Goal: Task Accomplishment & Management: Use online tool/utility

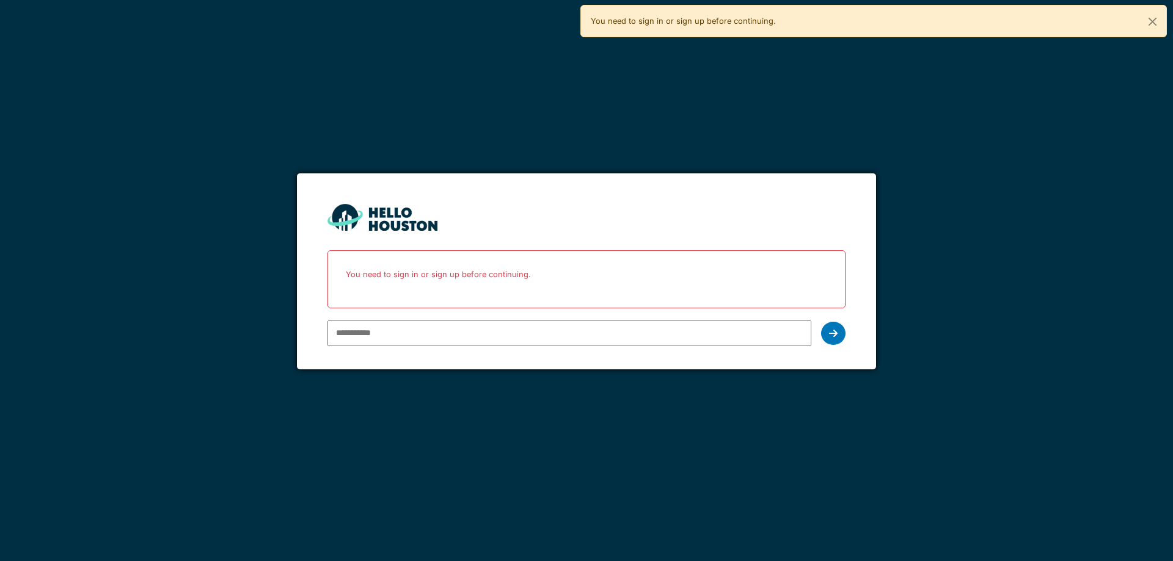
type input "**********"
click at [833, 334] on icon at bounding box center [833, 334] width 9 height 10
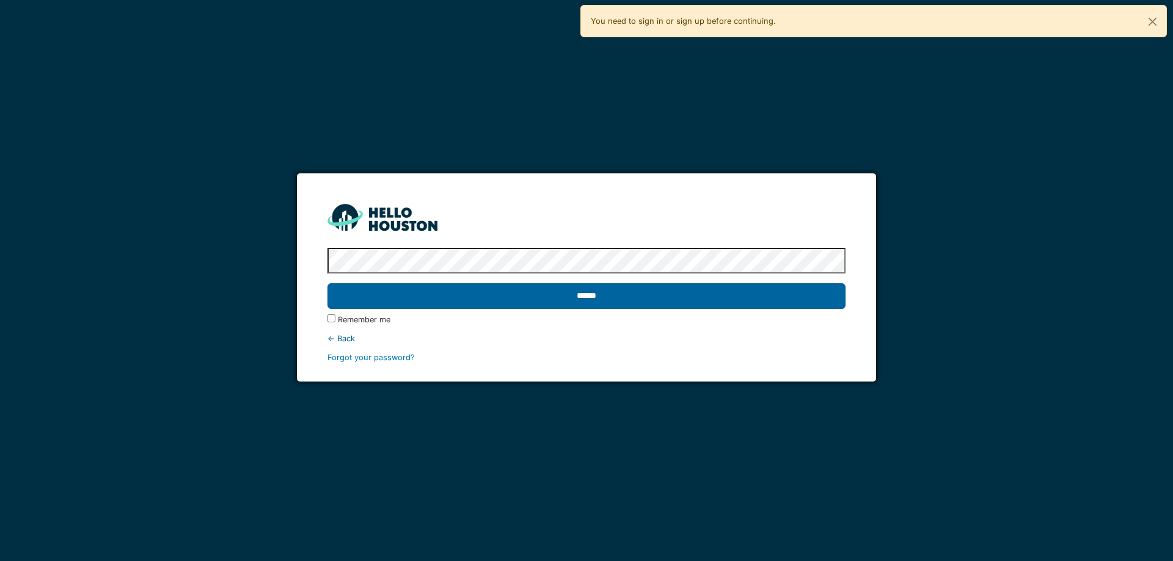
click at [327, 283] on input "******" at bounding box center [585, 296] width 517 height 26
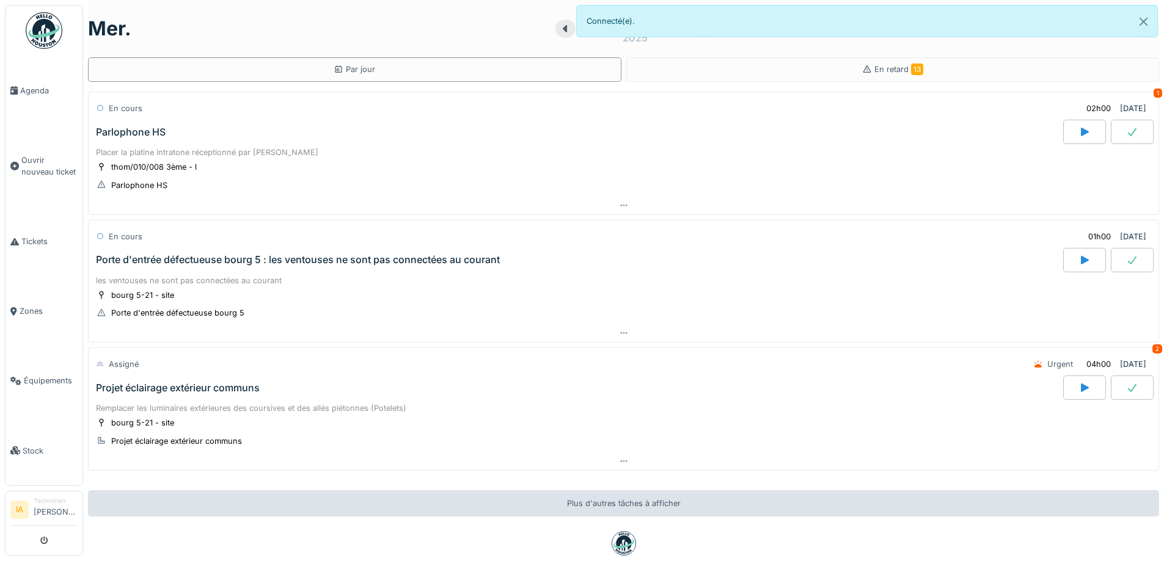
click at [165, 142] on div "Parlophone HS" at bounding box center [578, 132] width 970 height 24
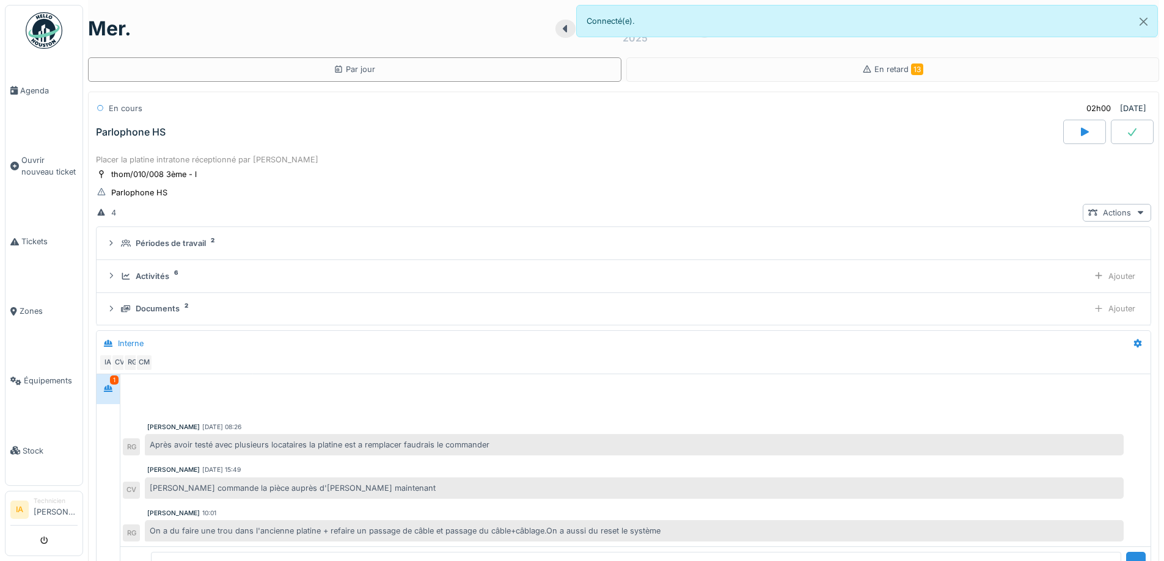
scroll to position [43, 0]
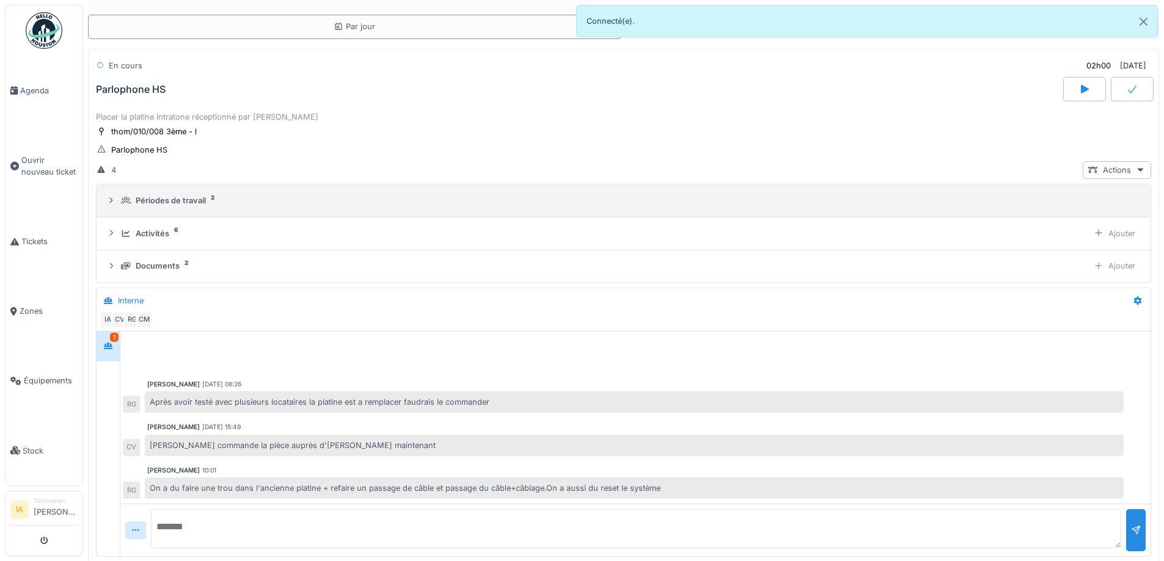
click at [158, 195] on div "Périodes de travail" at bounding box center [171, 201] width 70 height 12
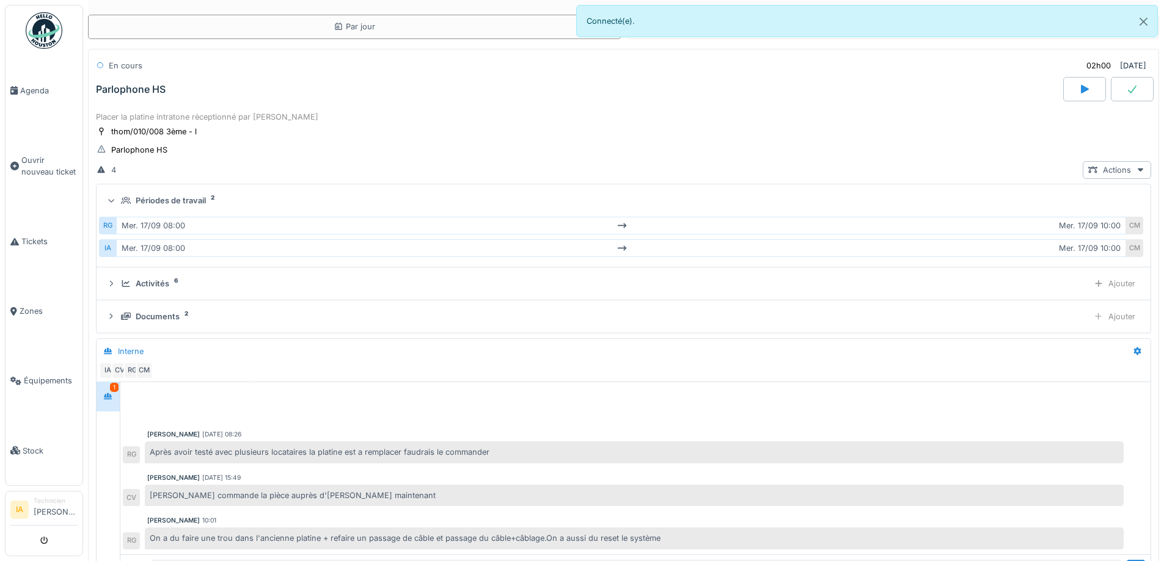
click at [158, 195] on div "Périodes de travail" at bounding box center [171, 201] width 70 height 12
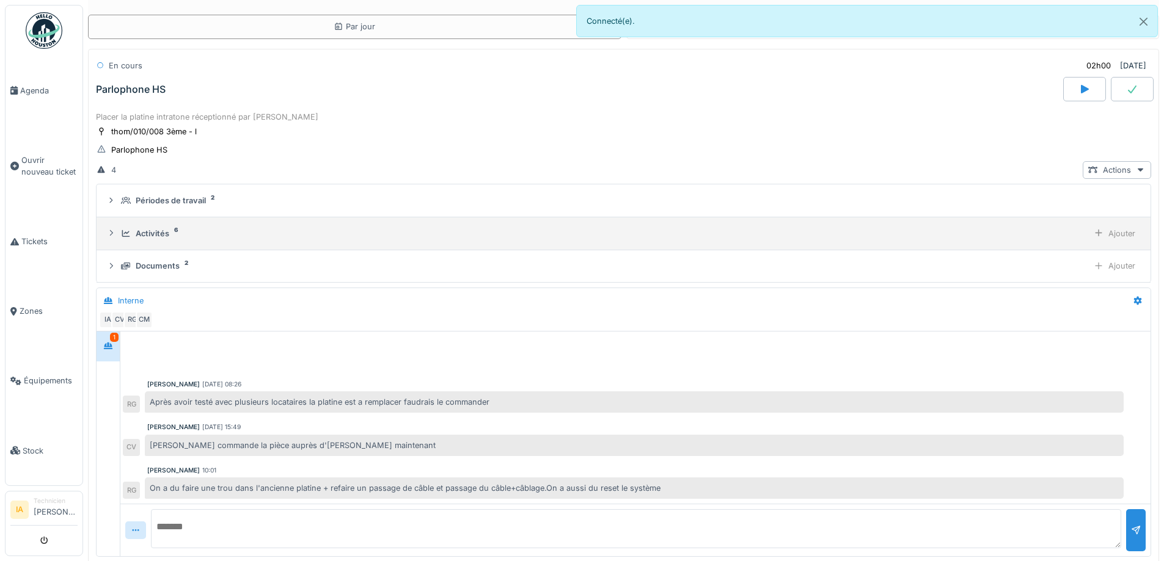
click at [153, 228] on div "Activités" at bounding box center [153, 234] width 34 height 12
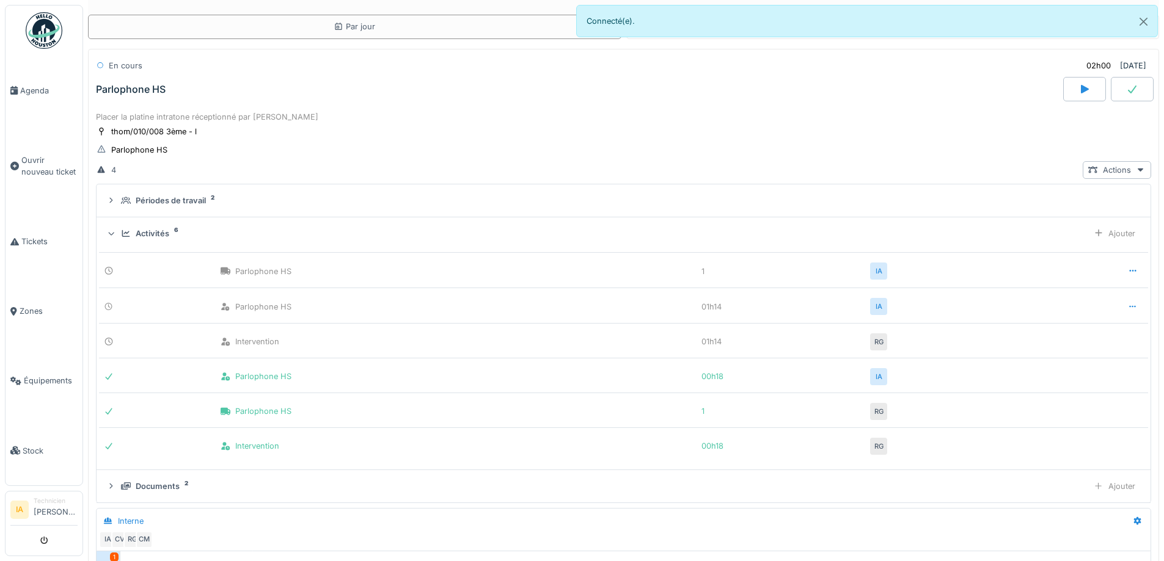
click at [141, 225] on div "Activités 6 Ajouter" at bounding box center [623, 234] width 1034 height 18
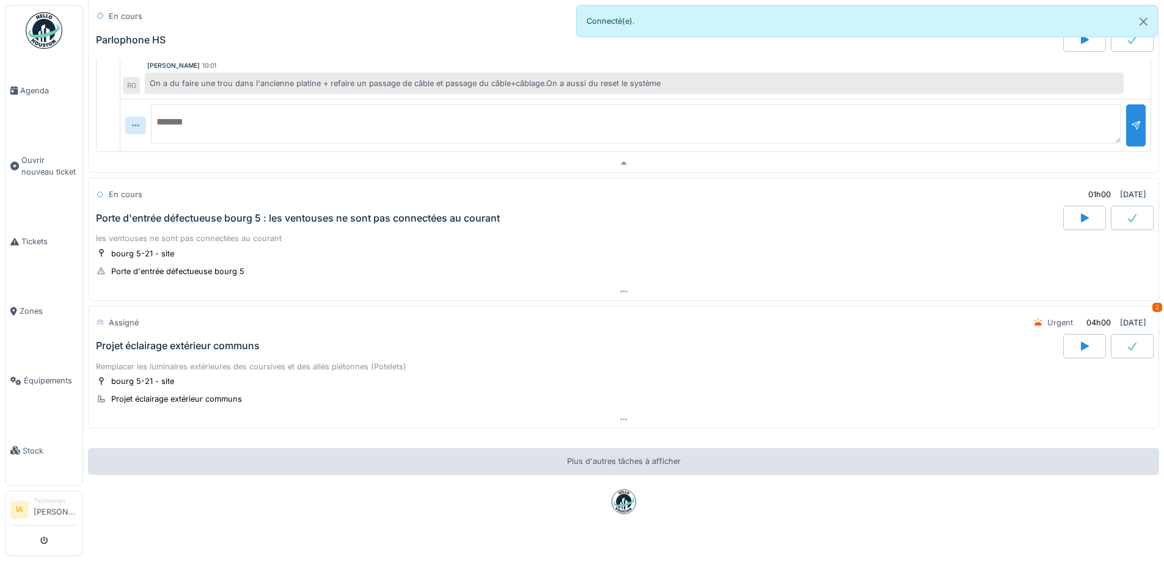
scroll to position [470, 0]
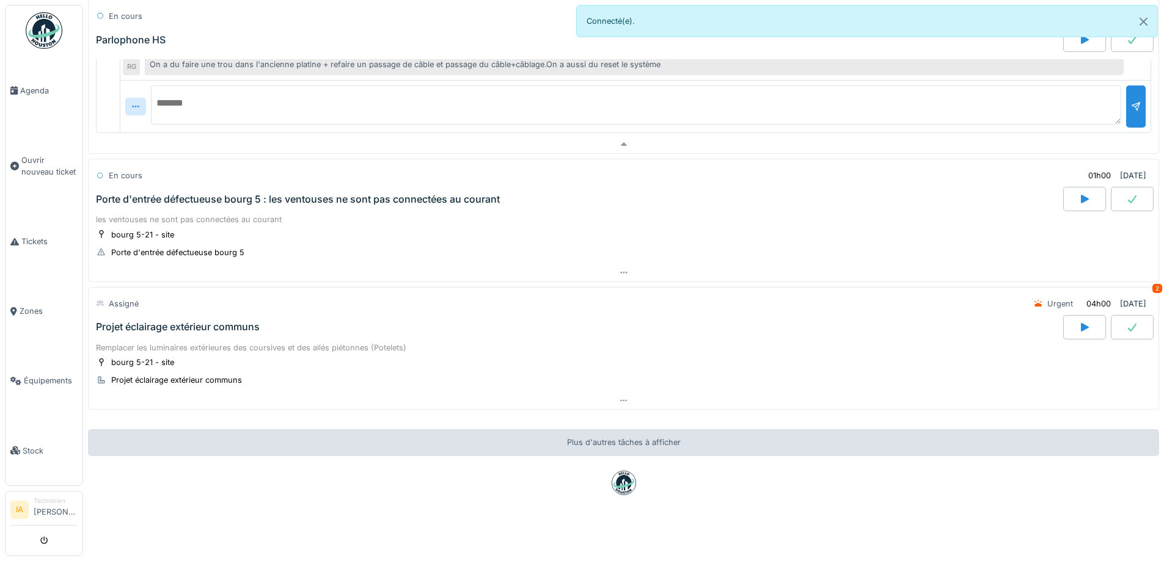
click at [175, 194] on div "Porte d'entrée défectueuse bourg 5 : les ventouses ne sont pas connectées au co…" at bounding box center [298, 200] width 404 height 12
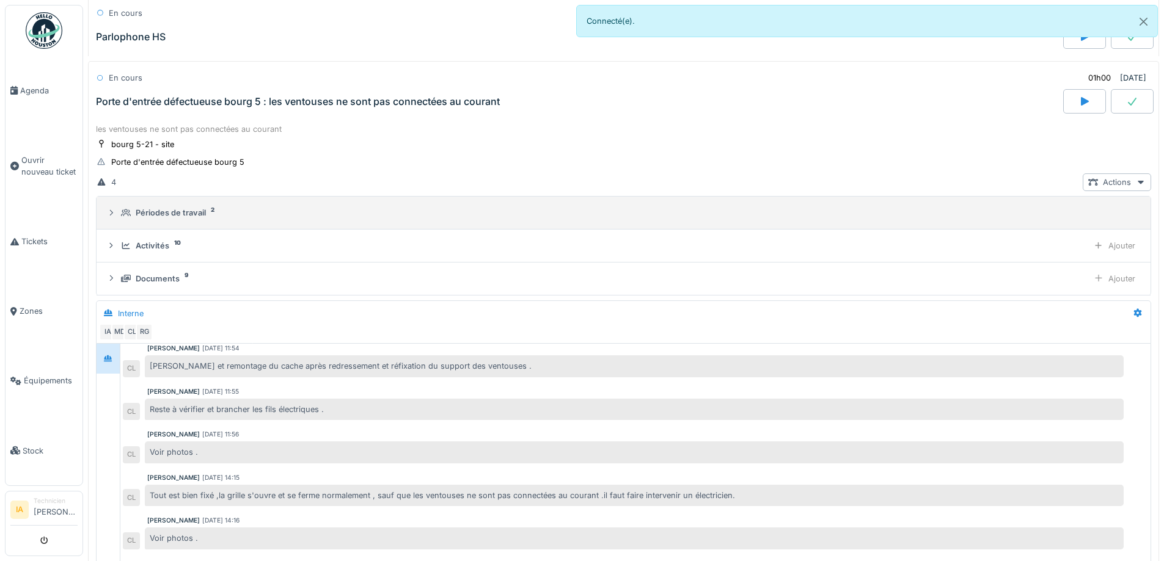
scroll to position [577, 0]
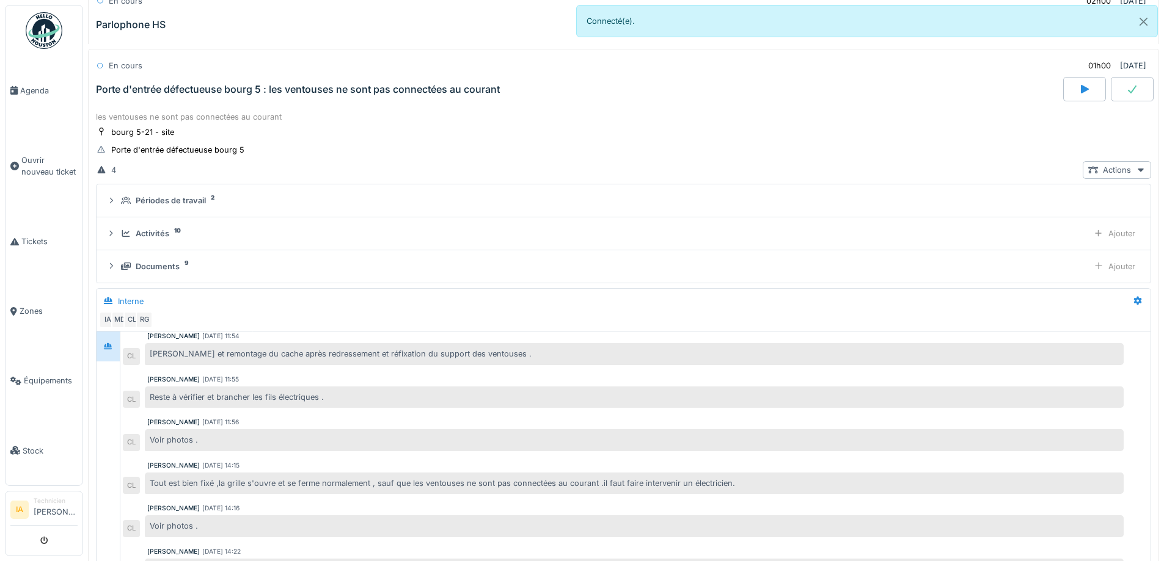
click at [205, 93] on div "Porte d'entrée défectueuse bourg 5 : les ventouses ne sont pas connectées au co…" at bounding box center [298, 90] width 404 height 12
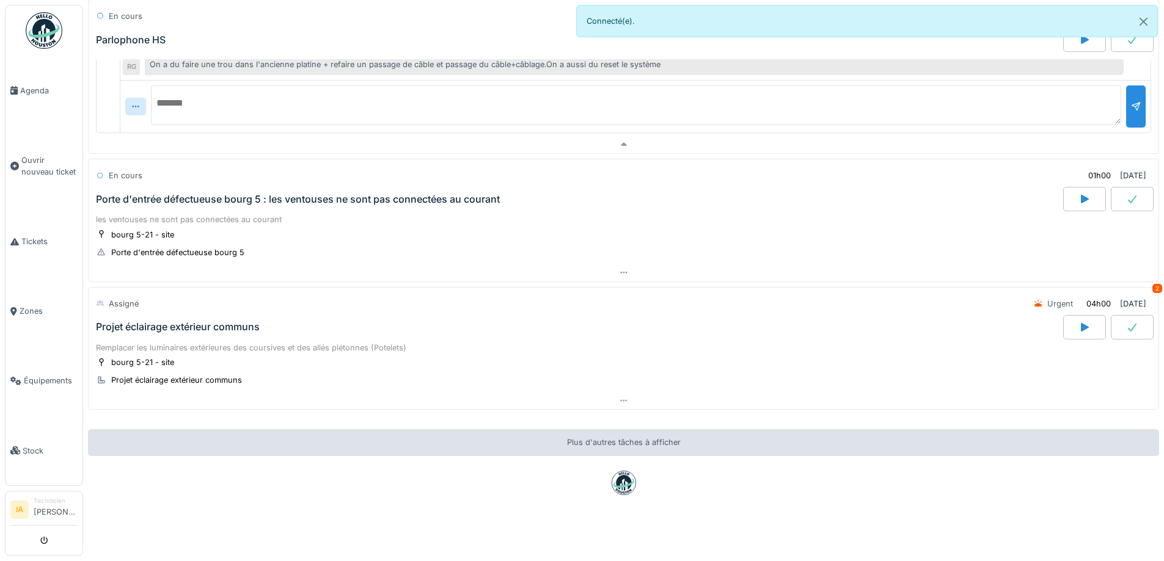
scroll to position [9, 0]
click at [255, 166] on div "En cours 01h00 [DATE]" at bounding box center [623, 175] width 1055 height 23
click at [241, 194] on div "Porte d'entrée défectueuse bourg 5 : les ventouses ne sont pas connectées au co…" at bounding box center [298, 200] width 404 height 12
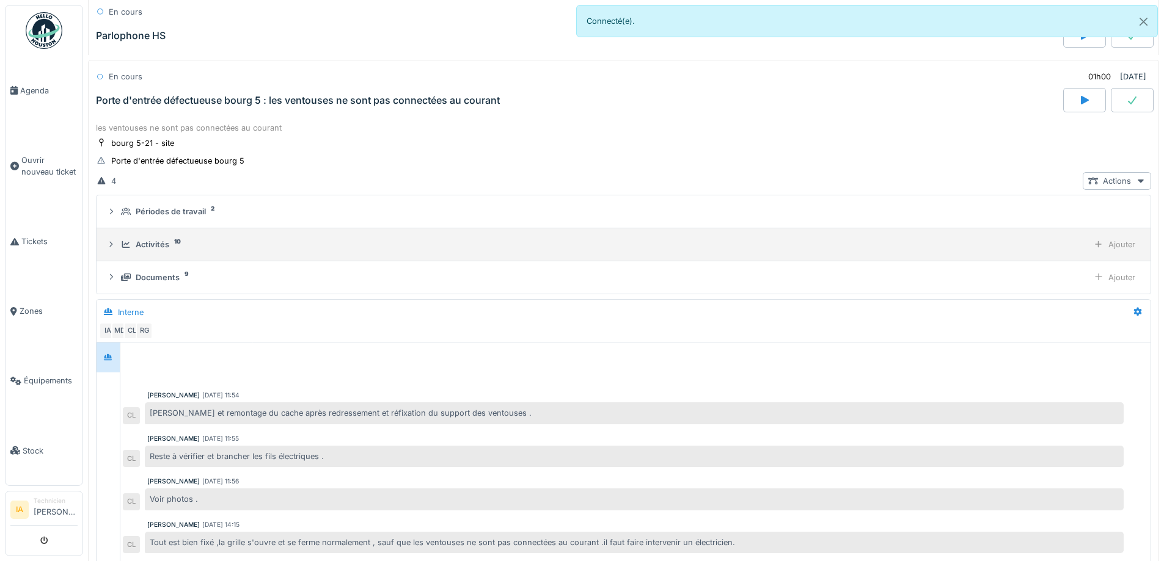
scroll to position [48, 0]
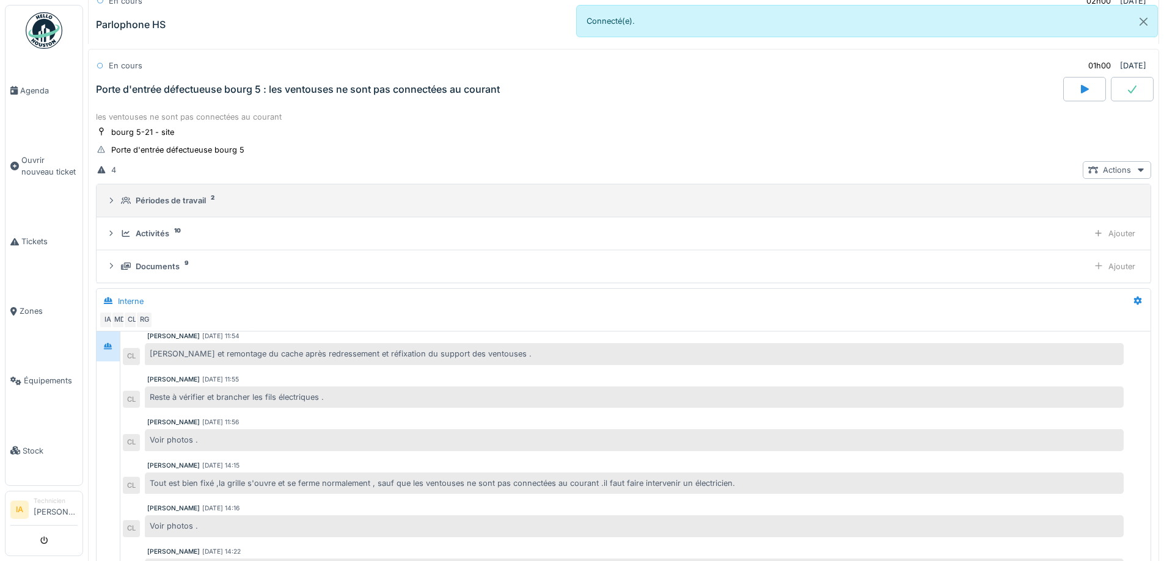
click at [150, 201] on div "Périodes de travail" at bounding box center [171, 201] width 70 height 12
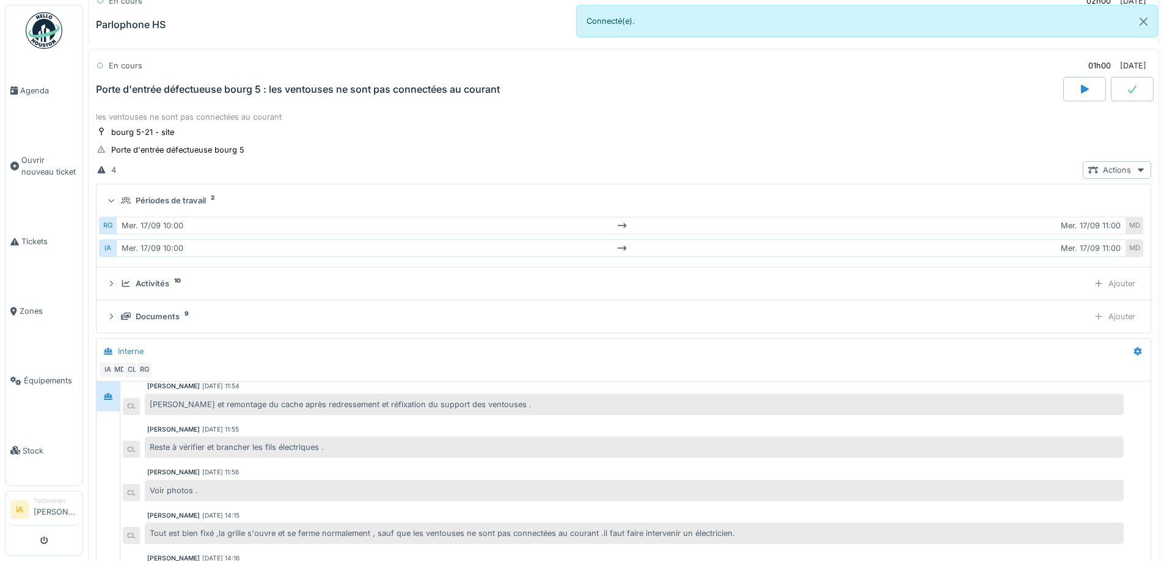
click at [158, 192] on summary "Périodes de travail 2" at bounding box center [623, 200] width 1044 height 23
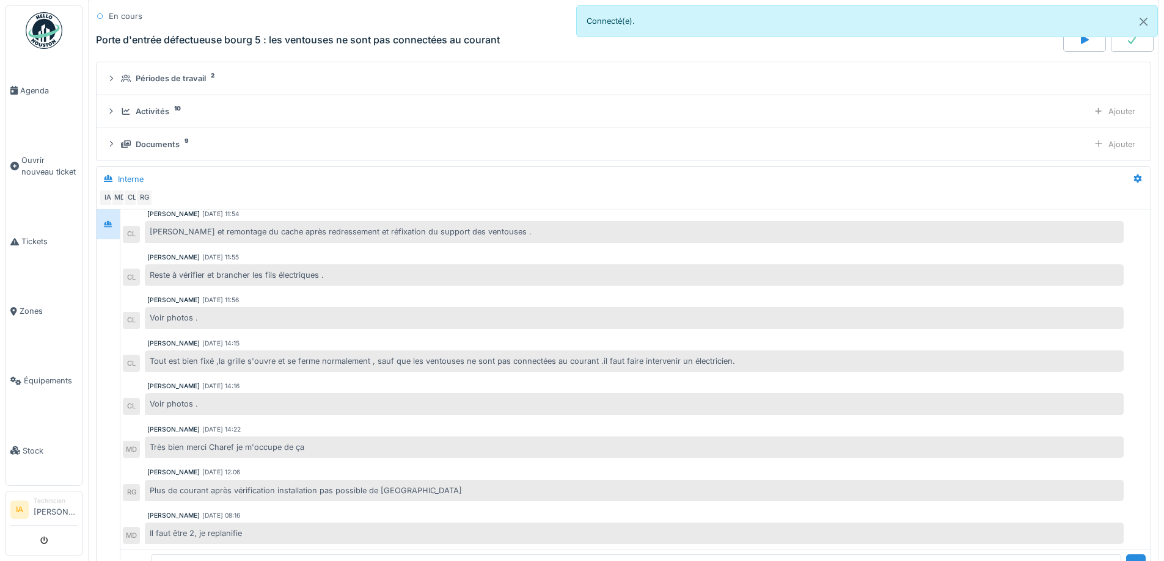
scroll to position [943, 0]
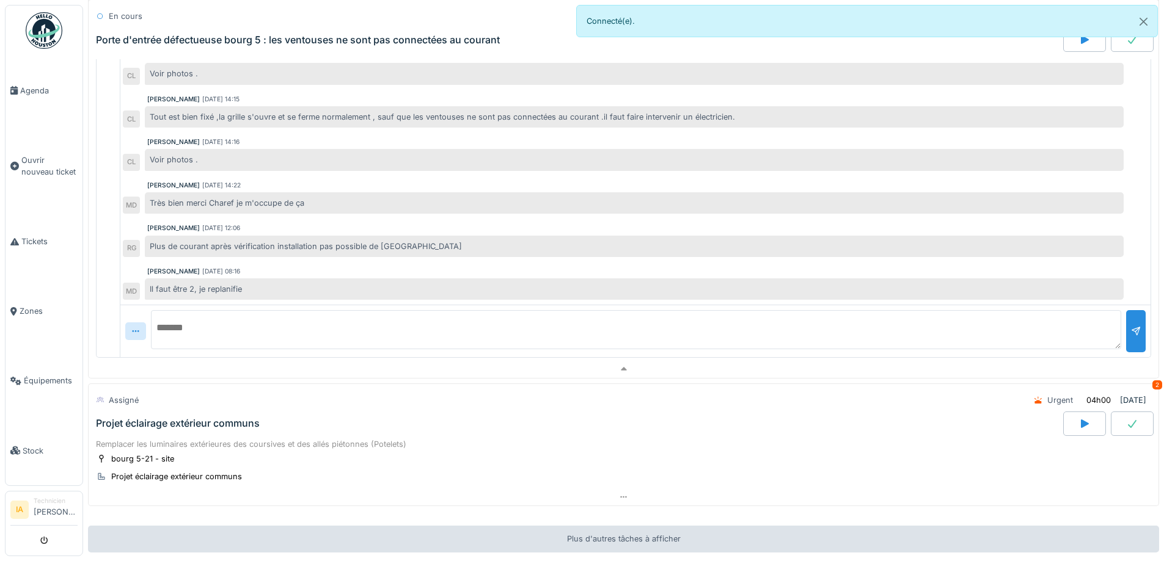
click at [304, 329] on textarea at bounding box center [636, 329] width 970 height 39
type textarea "**********"
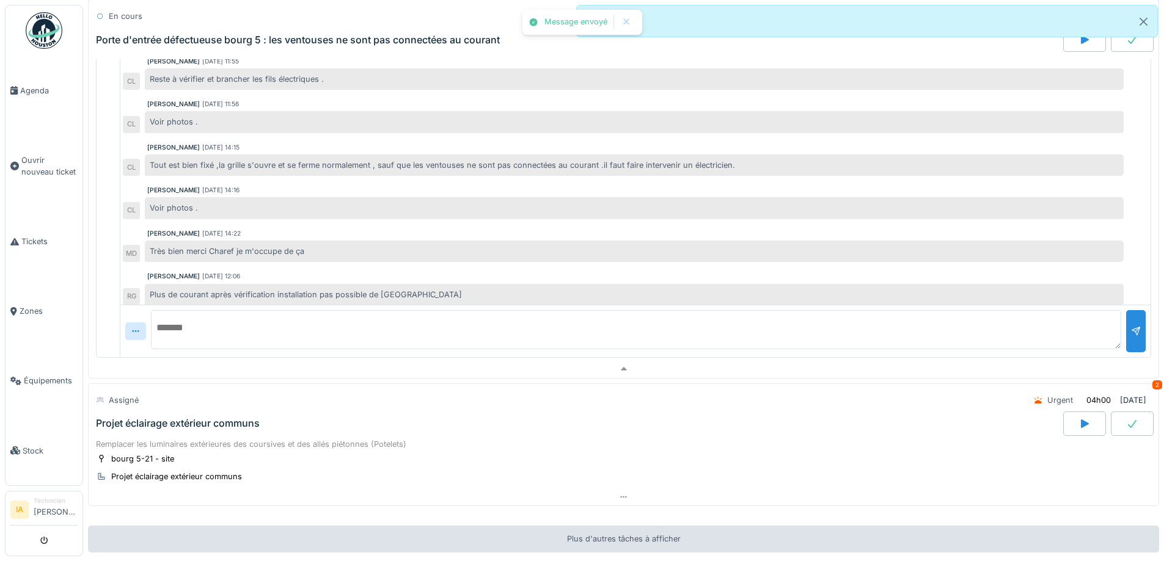
scroll to position [37, 0]
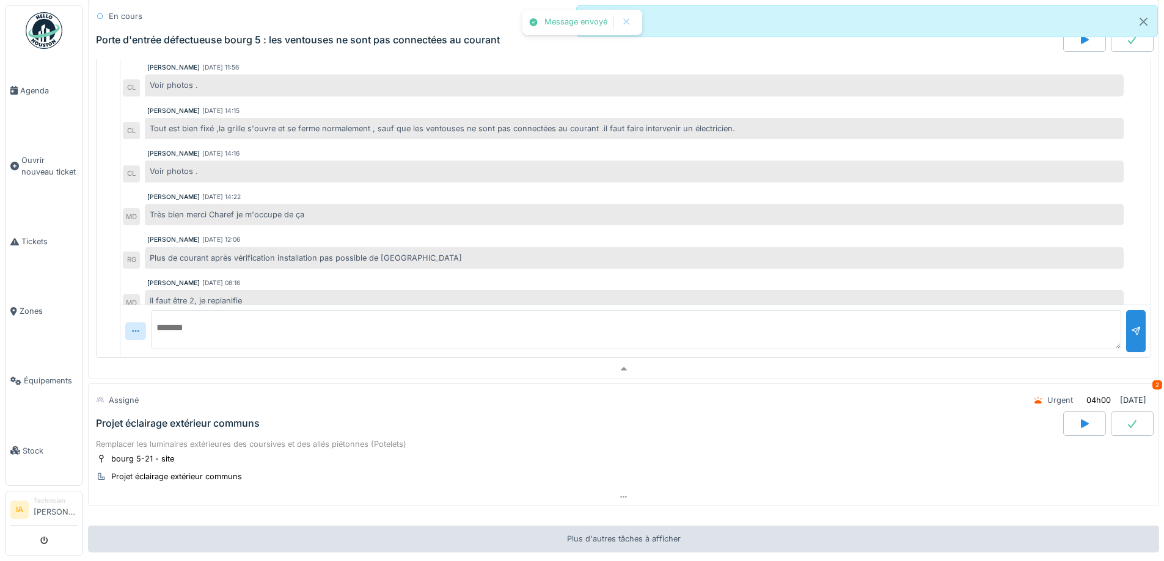
click at [162, 35] on div "Porte d'entrée défectueuse bourg 5 : les ventouses ne sont pas connectées au co…" at bounding box center [298, 40] width 404 height 12
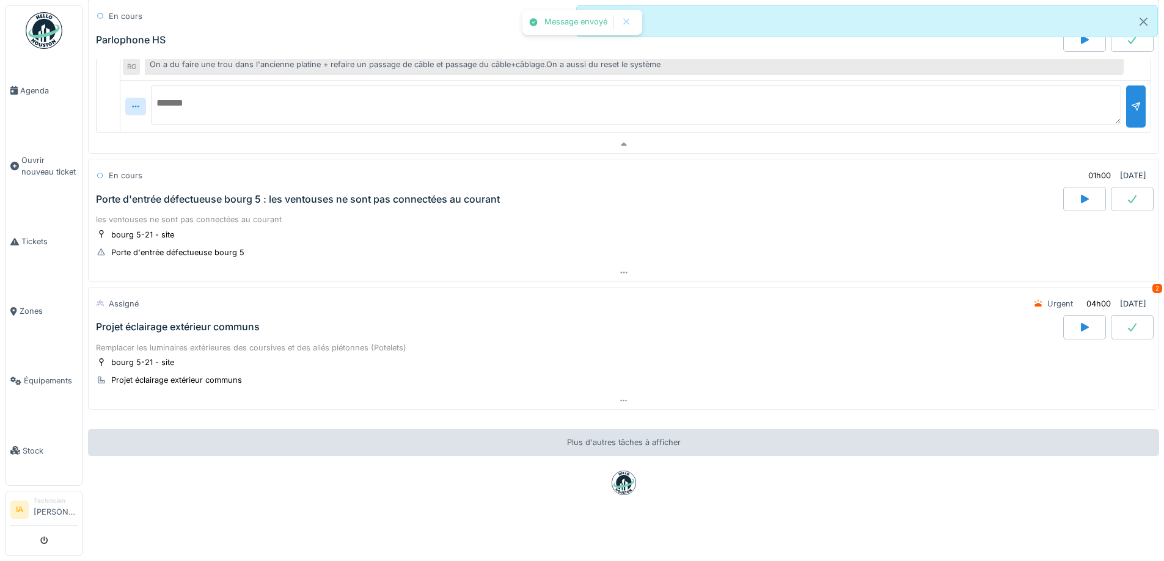
scroll to position [476, 0]
click at [167, 324] on div "Projet éclairage extérieur communs" at bounding box center [578, 327] width 970 height 24
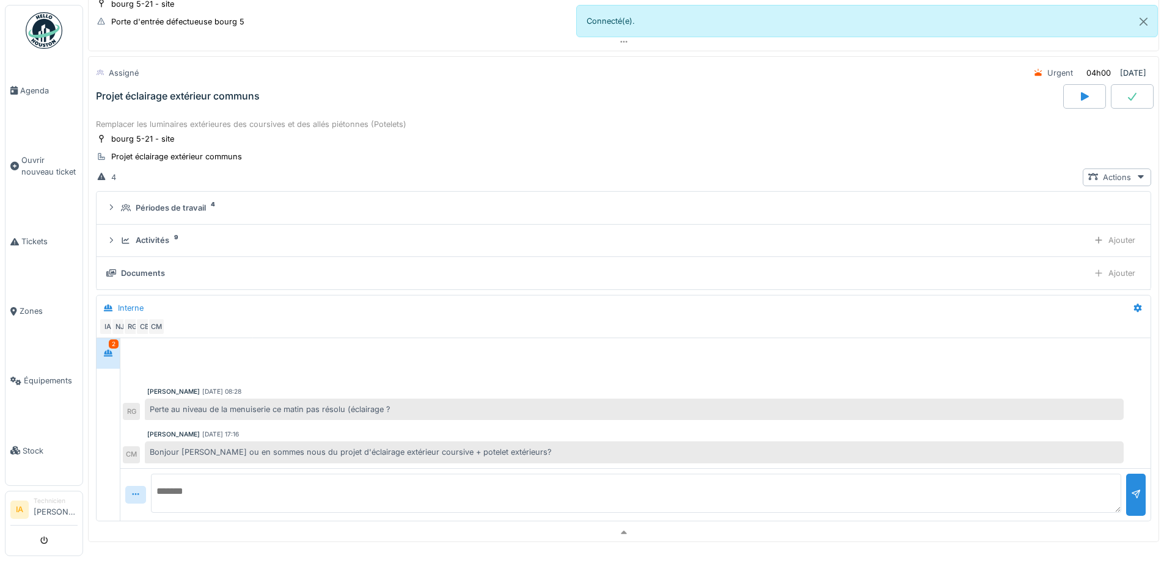
scroll to position [705, 0]
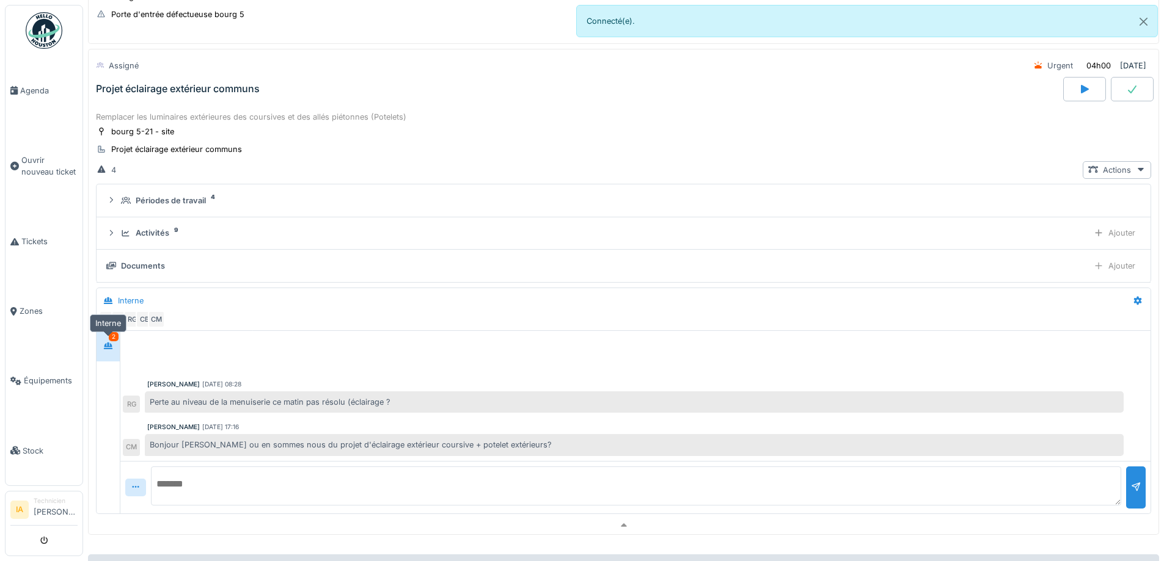
click at [110, 343] on icon at bounding box center [108, 346] width 9 height 7
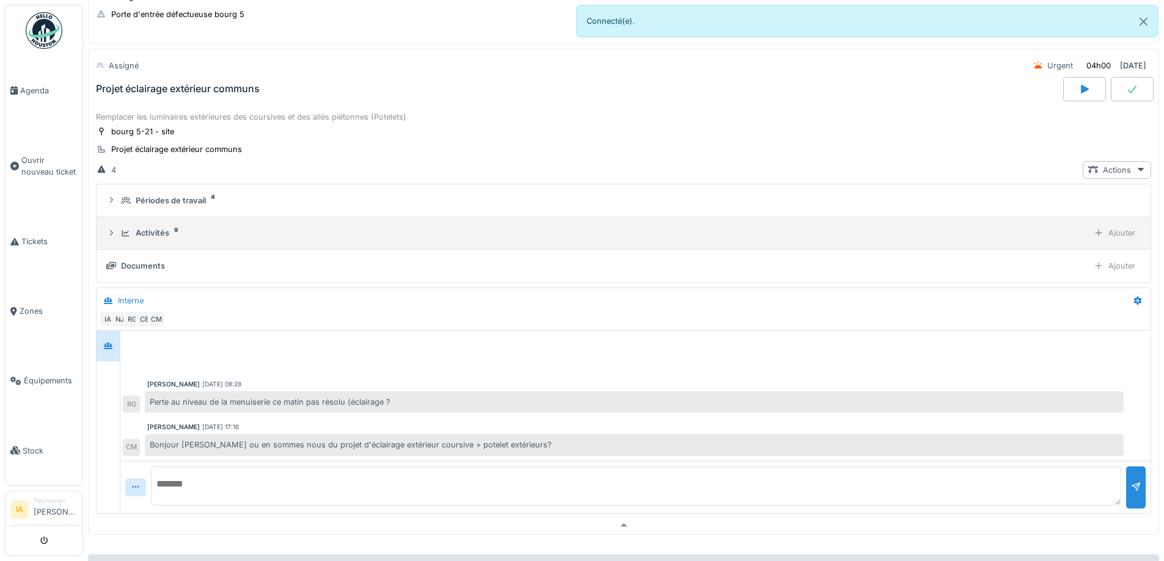
click at [145, 227] on div "Activités" at bounding box center [153, 233] width 34 height 12
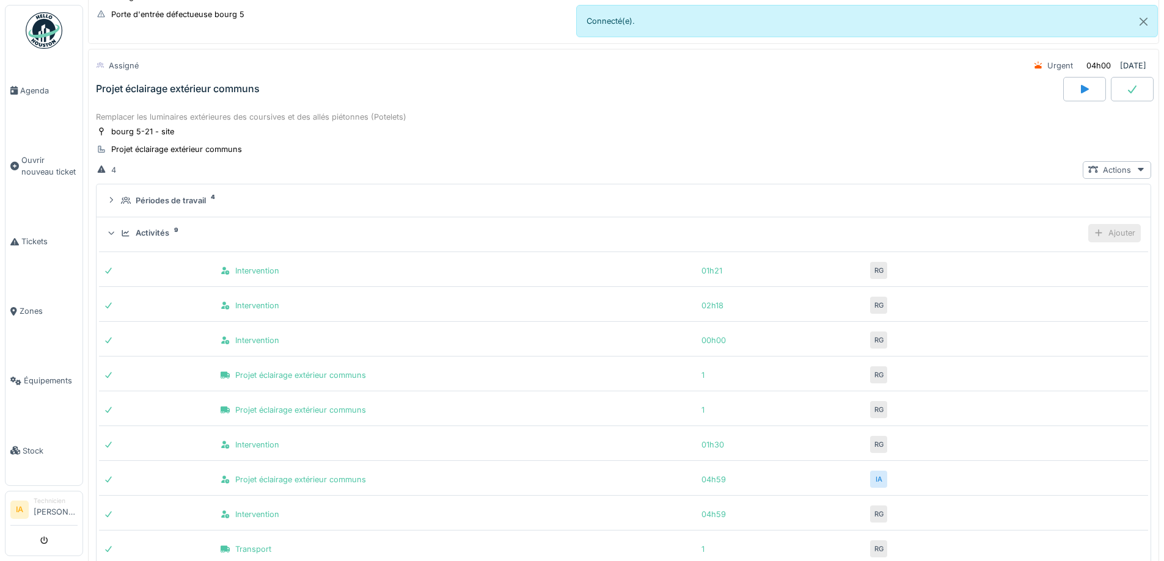
click at [1094, 224] on div "Ajouter" at bounding box center [1114, 233] width 53 height 18
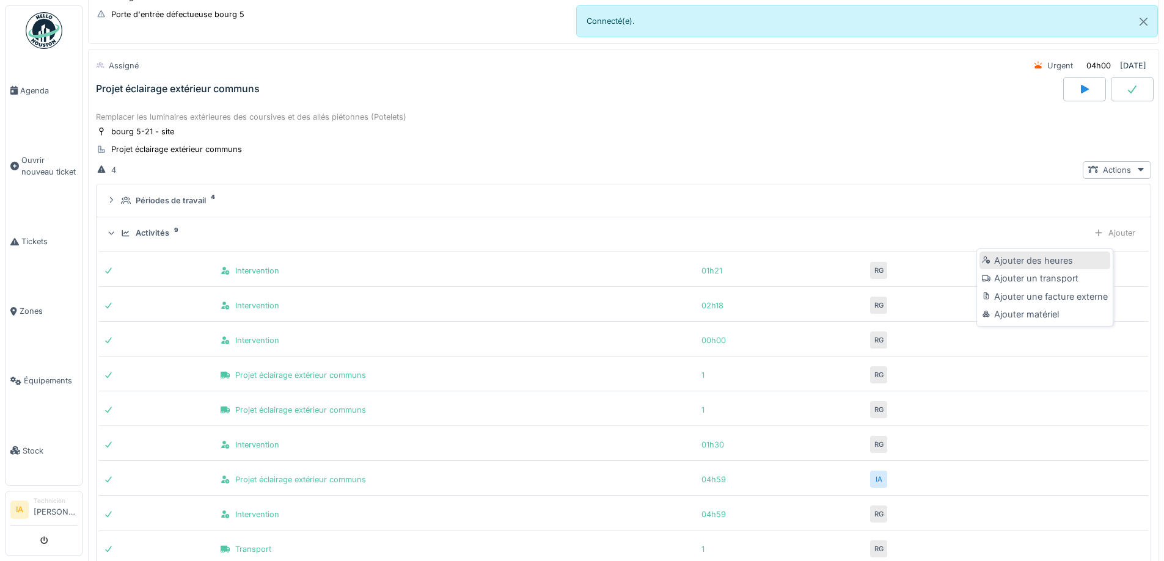
click at [1058, 252] on div "Ajouter des heures" at bounding box center [1044, 261] width 130 height 18
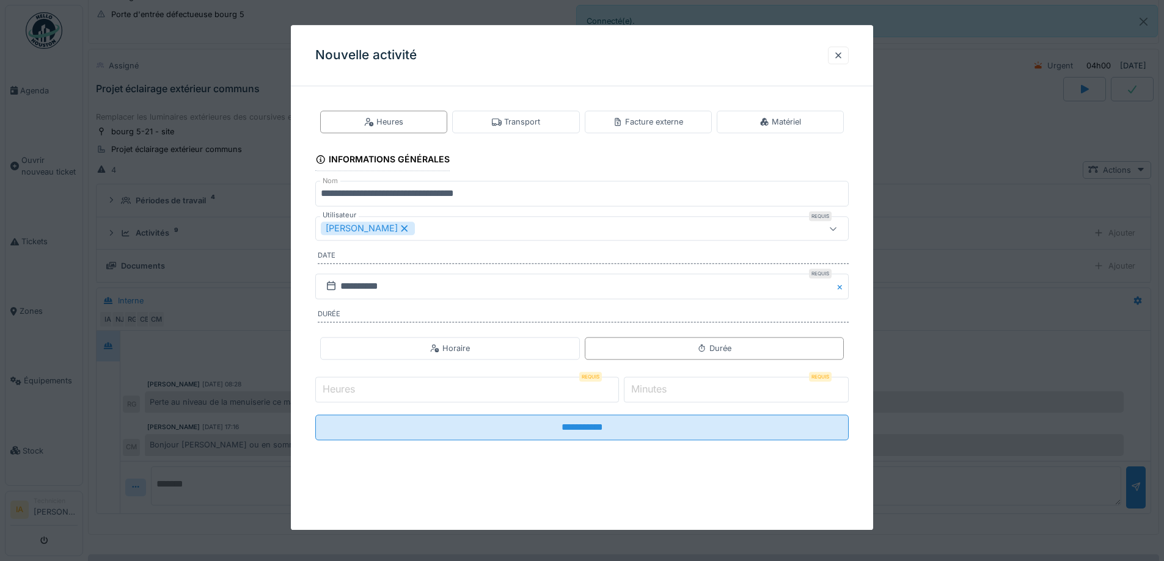
click at [397, 386] on input "Heures" at bounding box center [467, 390] width 304 height 26
type input "*"
click at [723, 396] on input "*" at bounding box center [736, 390] width 225 height 26
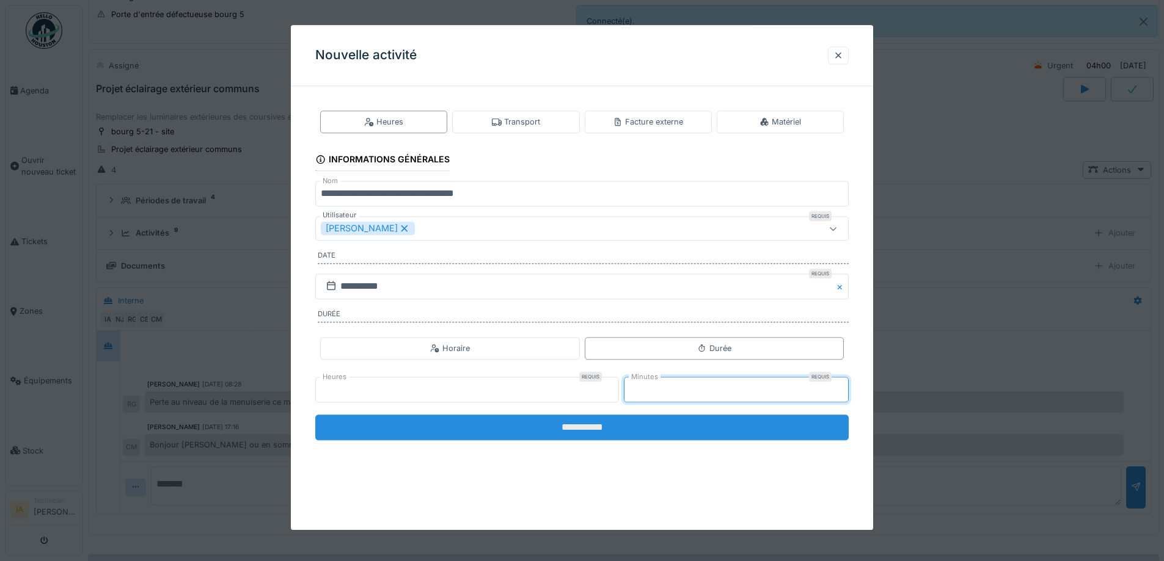
type input "**"
click at [701, 428] on input "**********" at bounding box center [581, 428] width 533 height 26
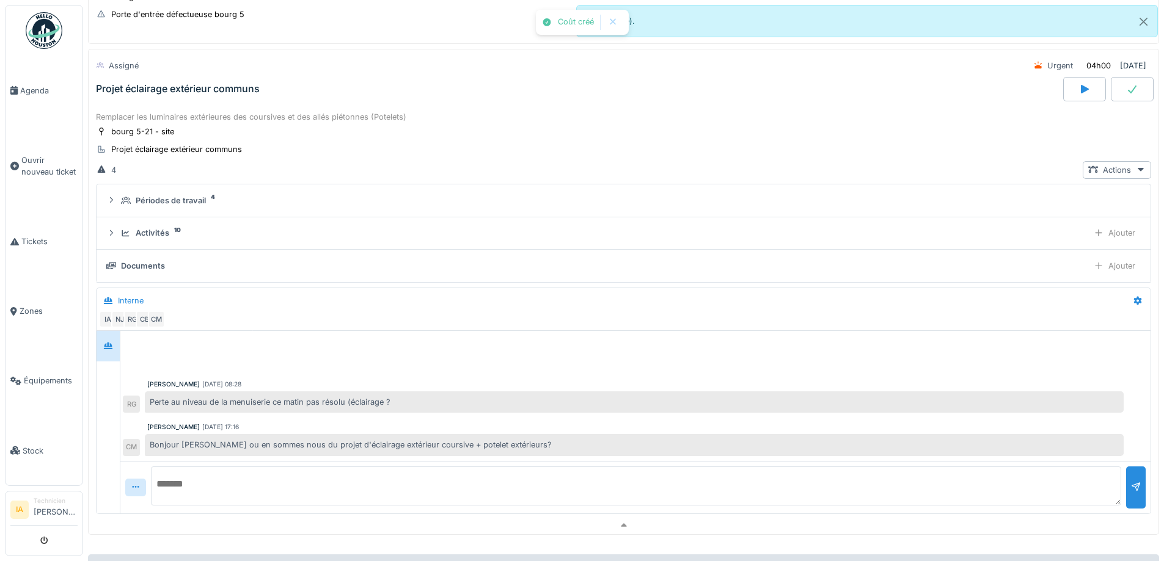
click at [225, 83] on div "Projet éclairage extérieur communs" at bounding box center [178, 89] width 164 height 12
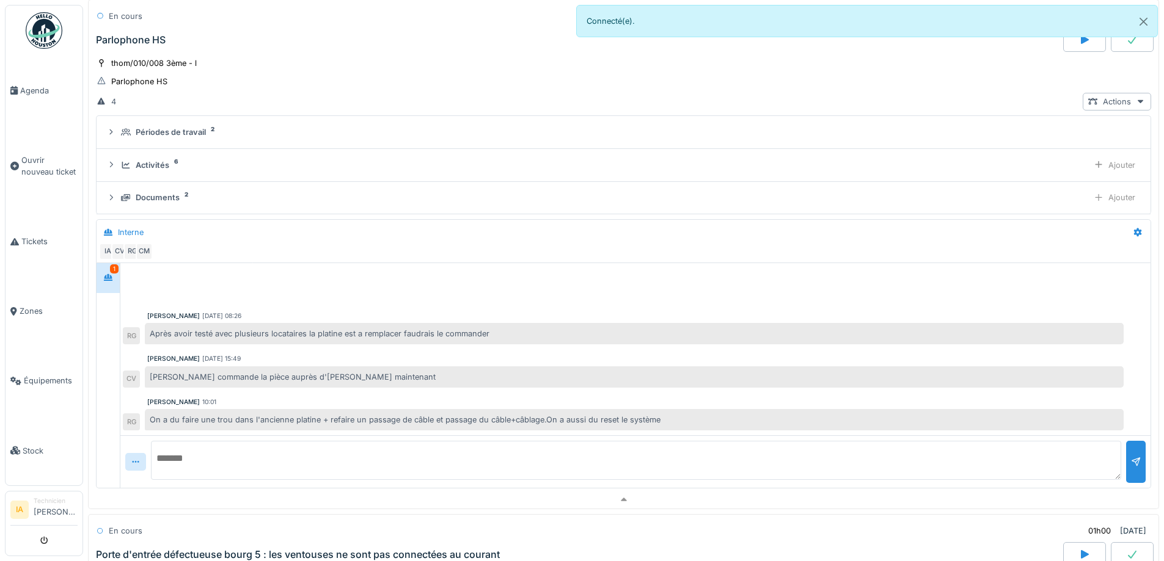
scroll to position [48, 0]
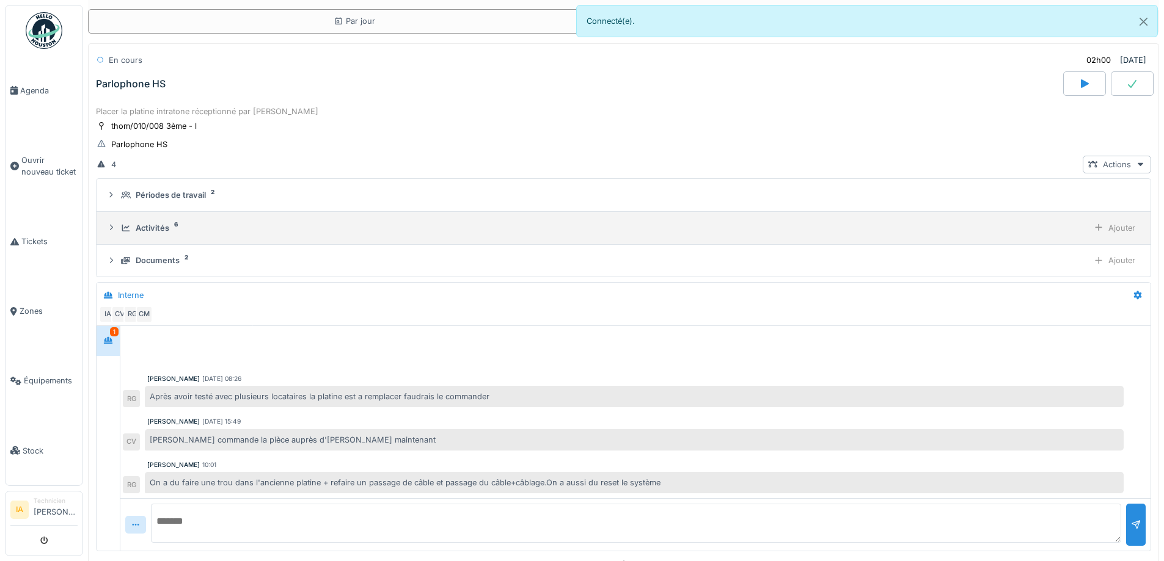
click at [144, 224] on div "Activités" at bounding box center [153, 228] width 34 height 12
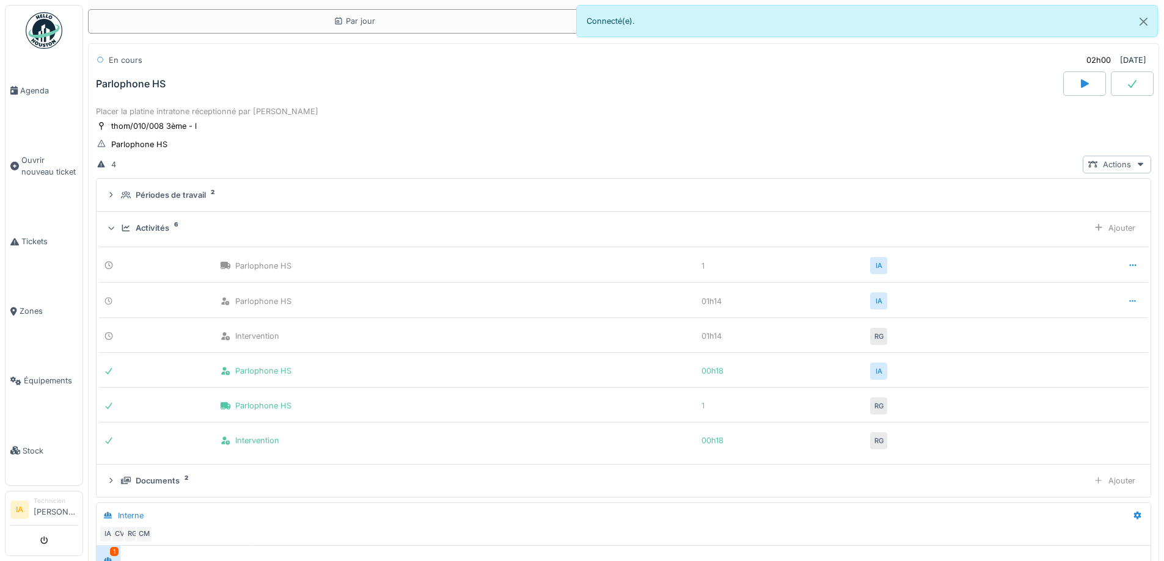
click at [126, 78] on div "Parlophone HS" at bounding box center [131, 84] width 70 height 12
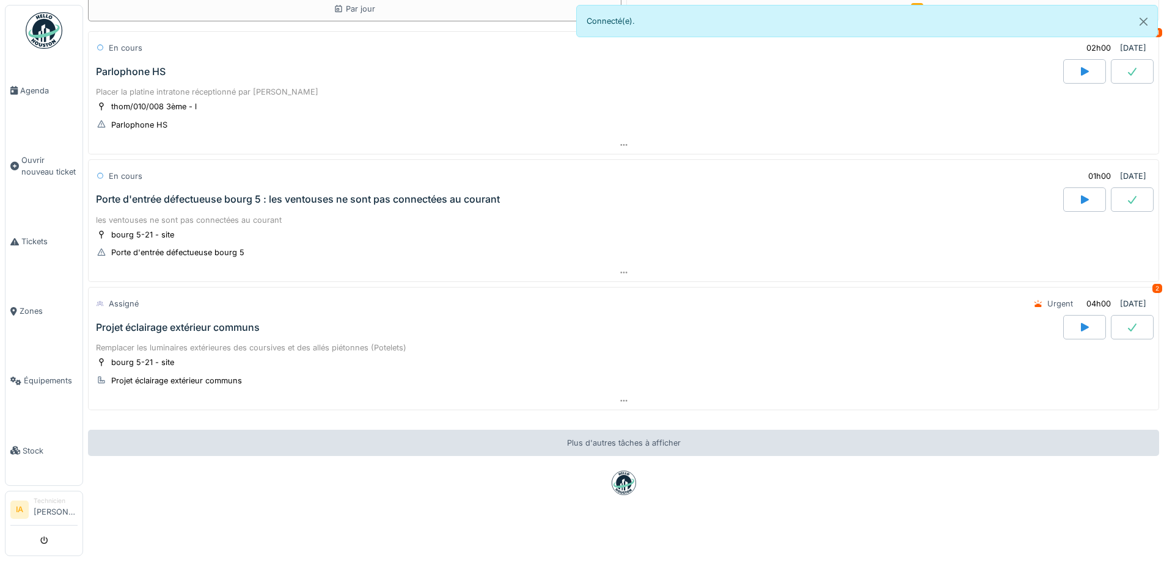
scroll to position [70, 0]
click at [166, 212] on div "les ventouses ne sont pas connectées au courant bourg 5-21 - site Porte d'entré…" at bounding box center [623, 238] width 1071 height 53
click at [339, 192] on div "Porte d'entrée défectueuse bourg 5 : les ventouses ne sont pas connectées au co…" at bounding box center [578, 200] width 970 height 24
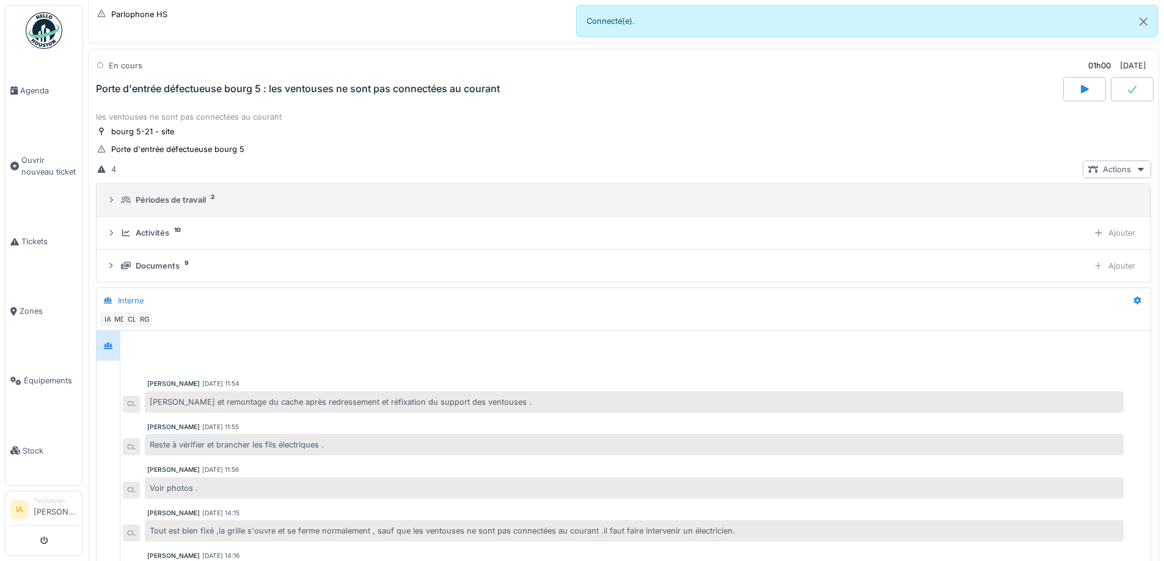
scroll to position [92, 0]
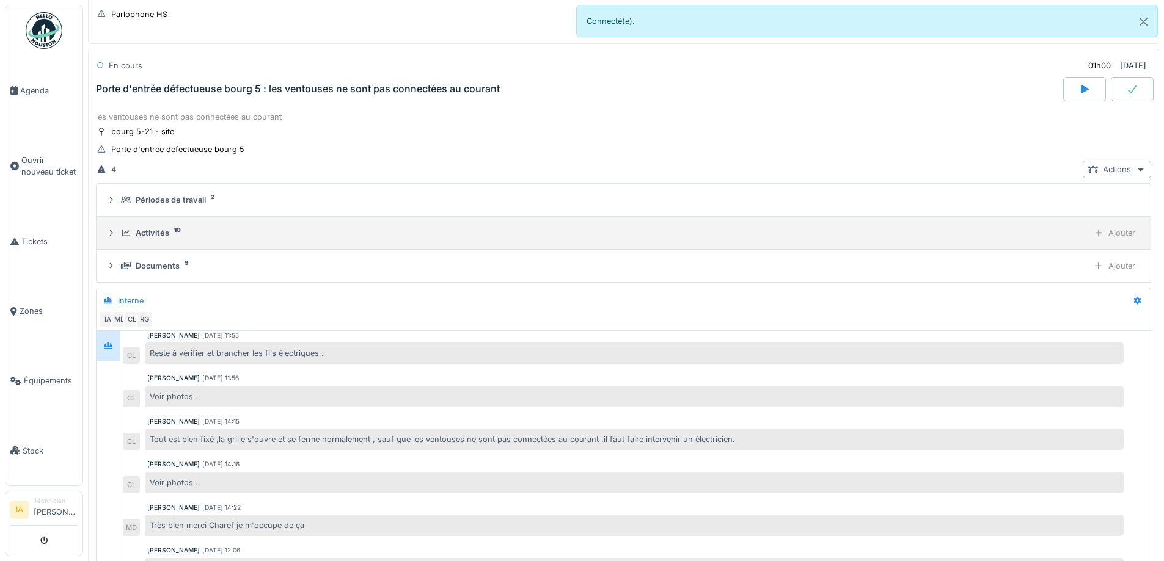
click at [159, 236] on div "Activités" at bounding box center [153, 233] width 34 height 12
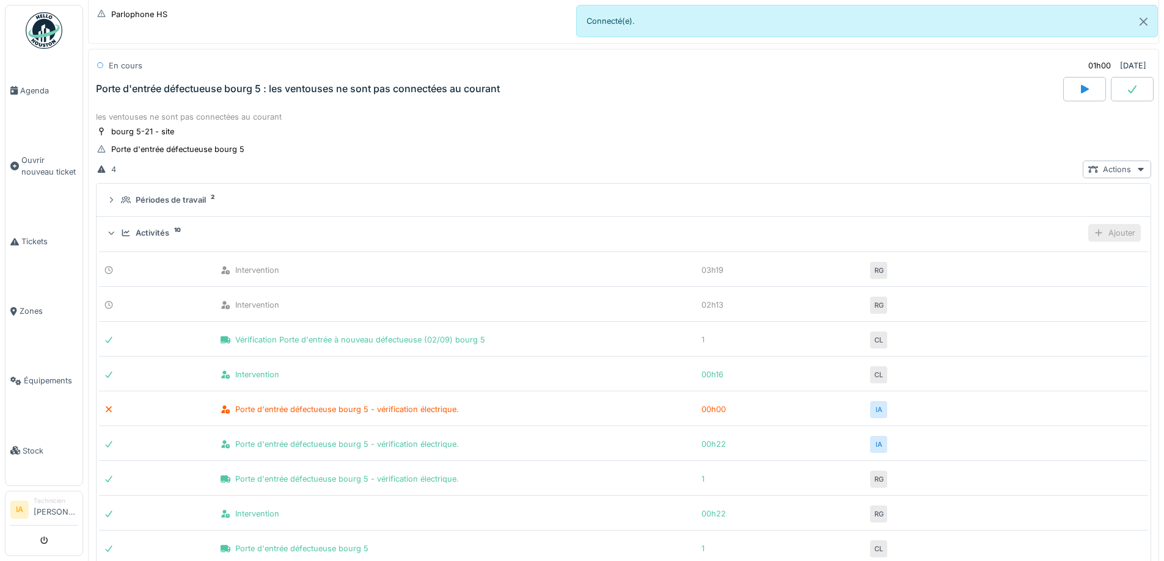
click at [1113, 232] on div "Ajouter" at bounding box center [1114, 233] width 53 height 18
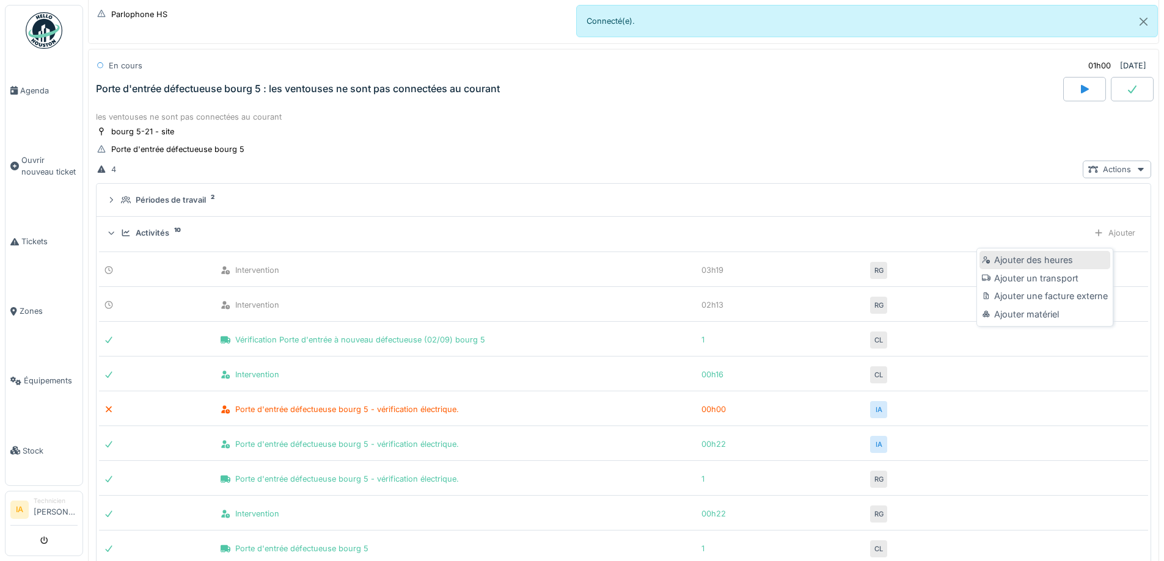
click at [1034, 260] on div "Ajouter des heures" at bounding box center [1044, 260] width 130 height 18
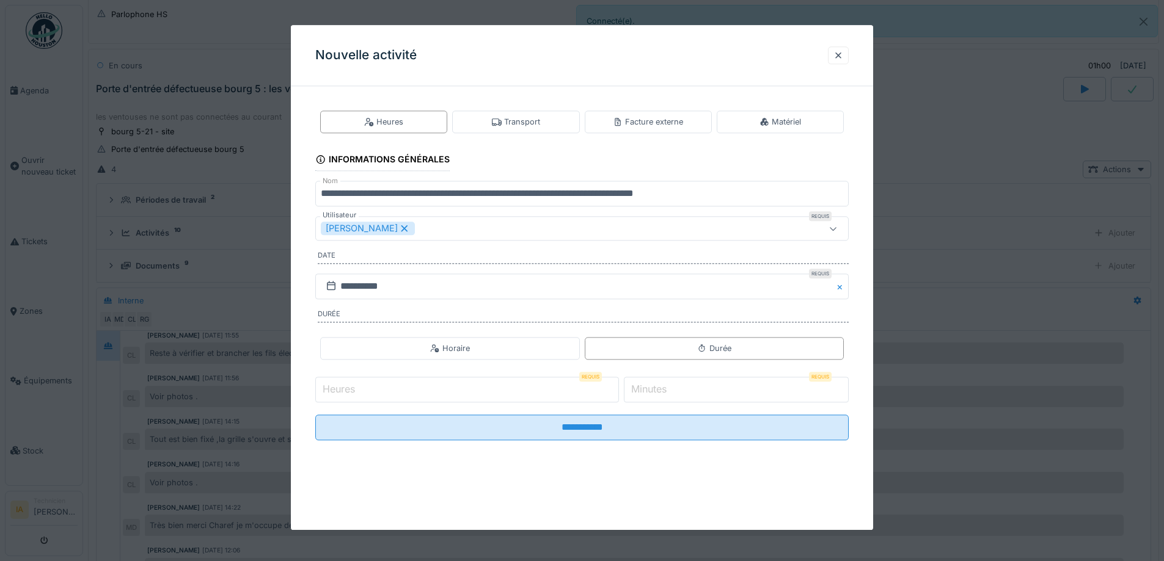
click at [444, 395] on input "Heures" at bounding box center [467, 390] width 304 height 26
type input "*"
click at [705, 390] on input "*" at bounding box center [736, 390] width 225 height 26
type input "**"
click at [315, 415] on input "**********" at bounding box center [581, 428] width 533 height 26
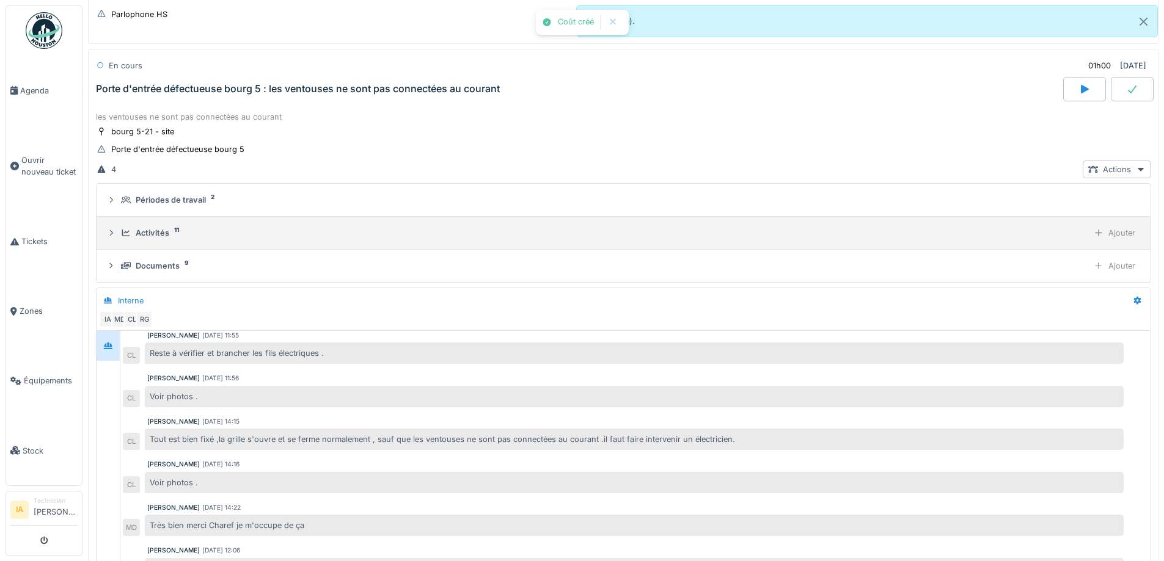
click at [123, 225] on div "Activités 11 Ajouter" at bounding box center [623, 233] width 1034 height 18
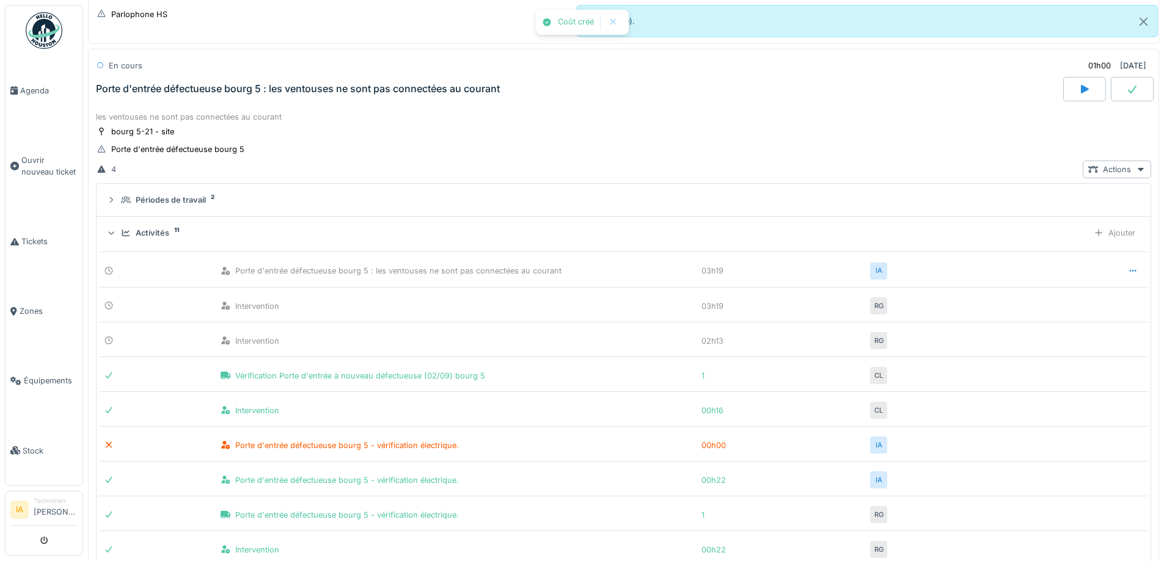
click at [123, 225] on div "Activités 11 Ajouter" at bounding box center [623, 233] width 1034 height 18
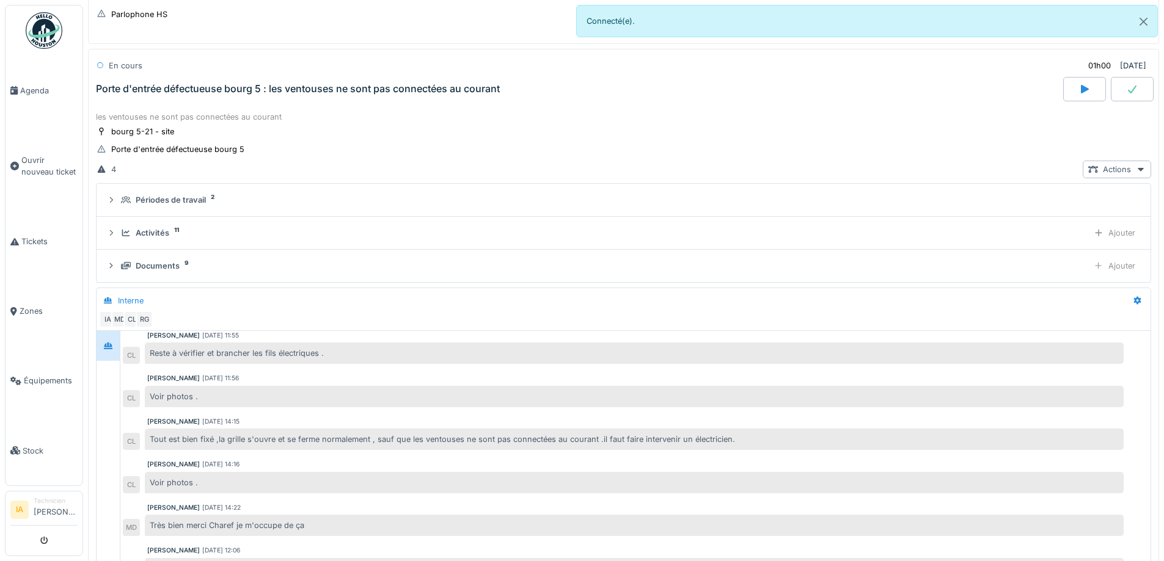
click at [156, 84] on div "Porte d'entrée défectueuse bourg 5 : les ventouses ne sont pas connectées au co…" at bounding box center [298, 89] width 404 height 12
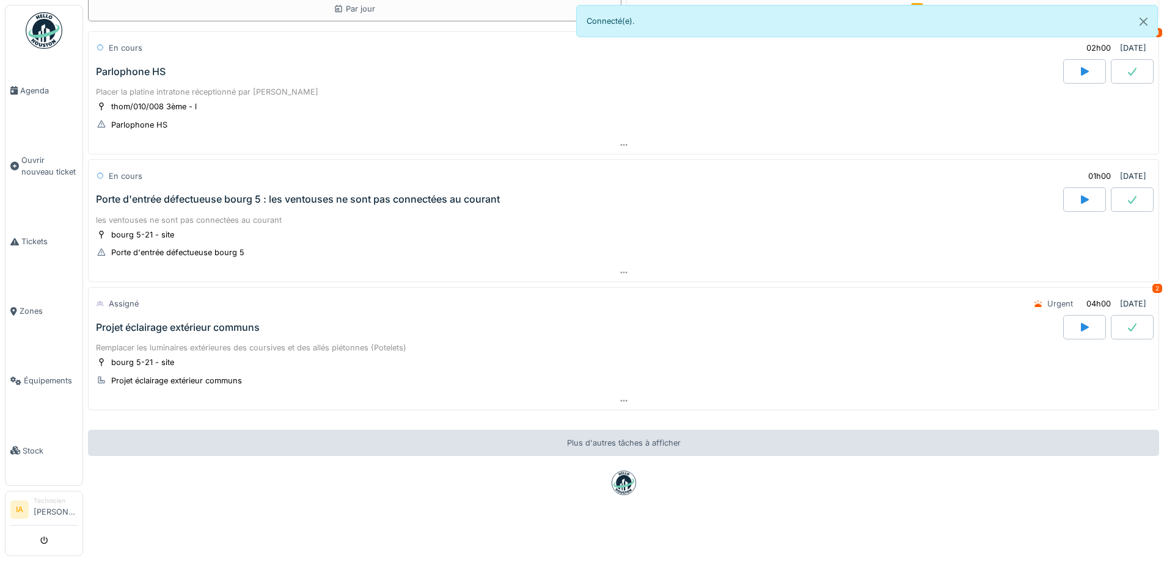
click at [169, 315] on div "Projet éclairage extérieur communs" at bounding box center [578, 327] width 970 height 24
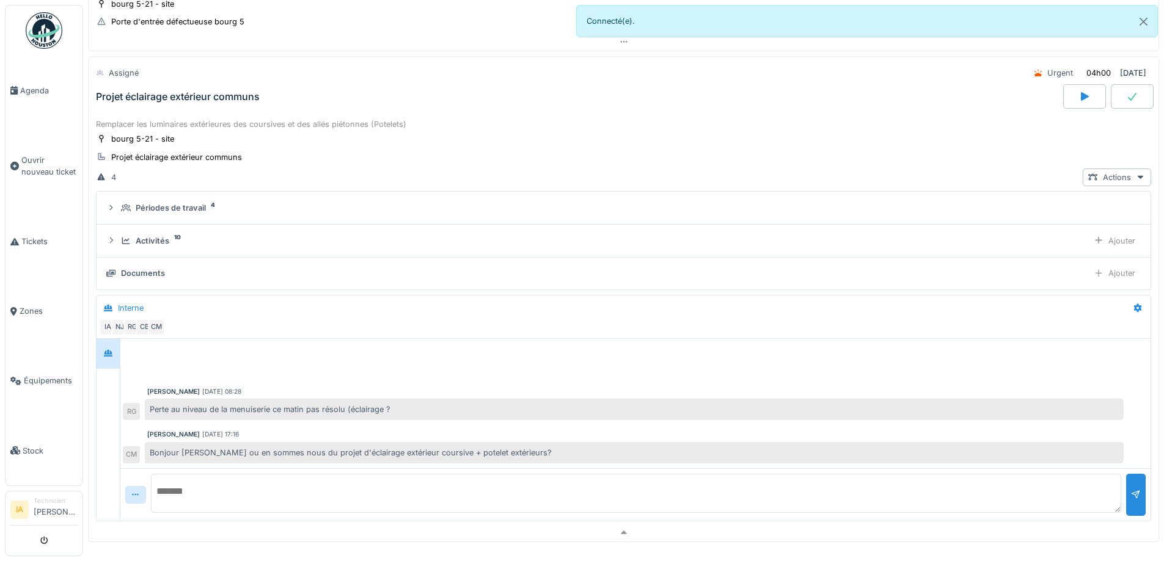
scroll to position [299, 0]
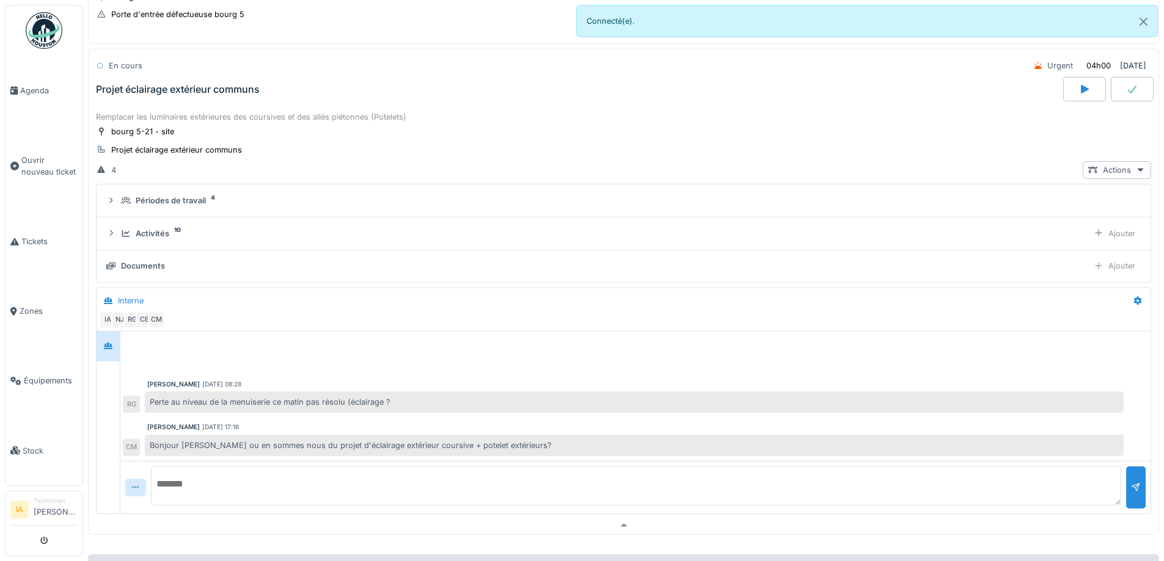
click at [153, 91] on div "Projet éclairage extérieur communs" at bounding box center [178, 90] width 164 height 12
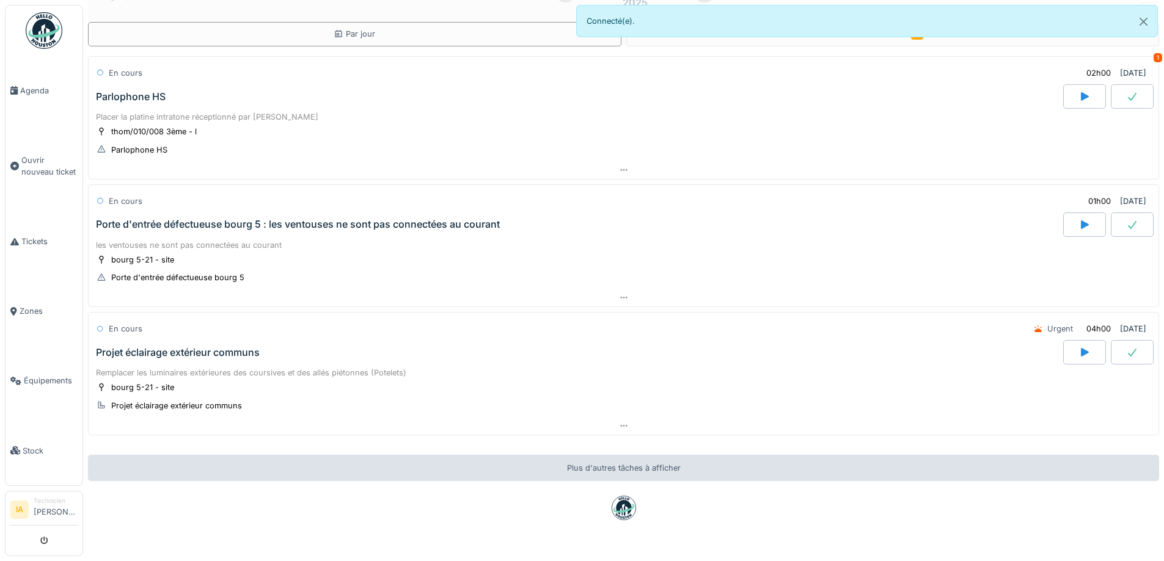
scroll to position [0, 0]
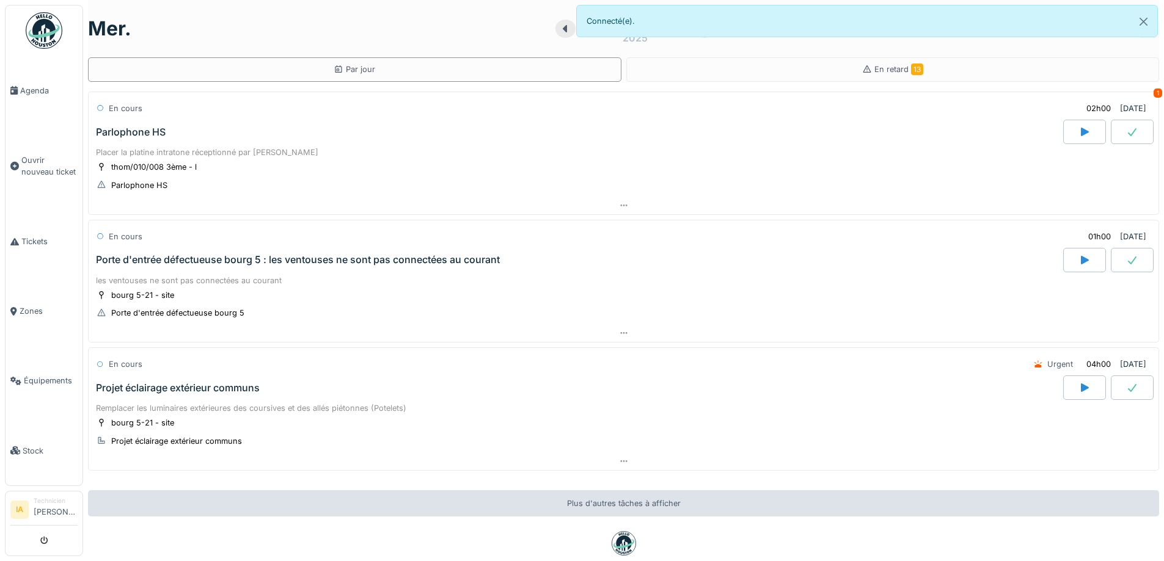
click at [177, 134] on div "Parlophone HS" at bounding box center [578, 132] width 970 height 24
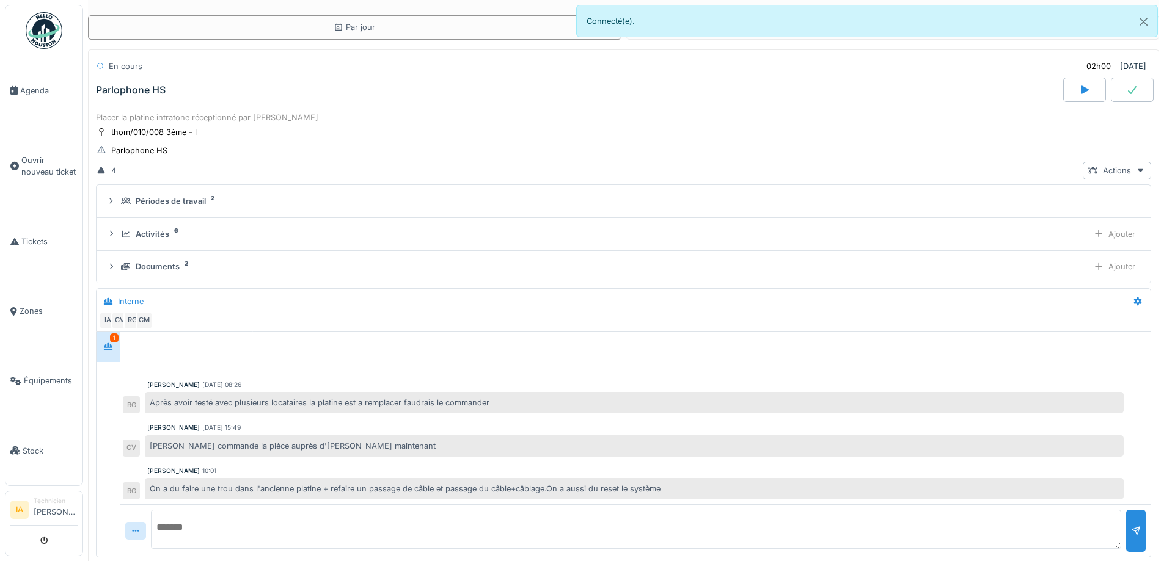
scroll to position [43, 0]
click at [166, 89] on div "Parlophone HS" at bounding box center [578, 89] width 970 height 24
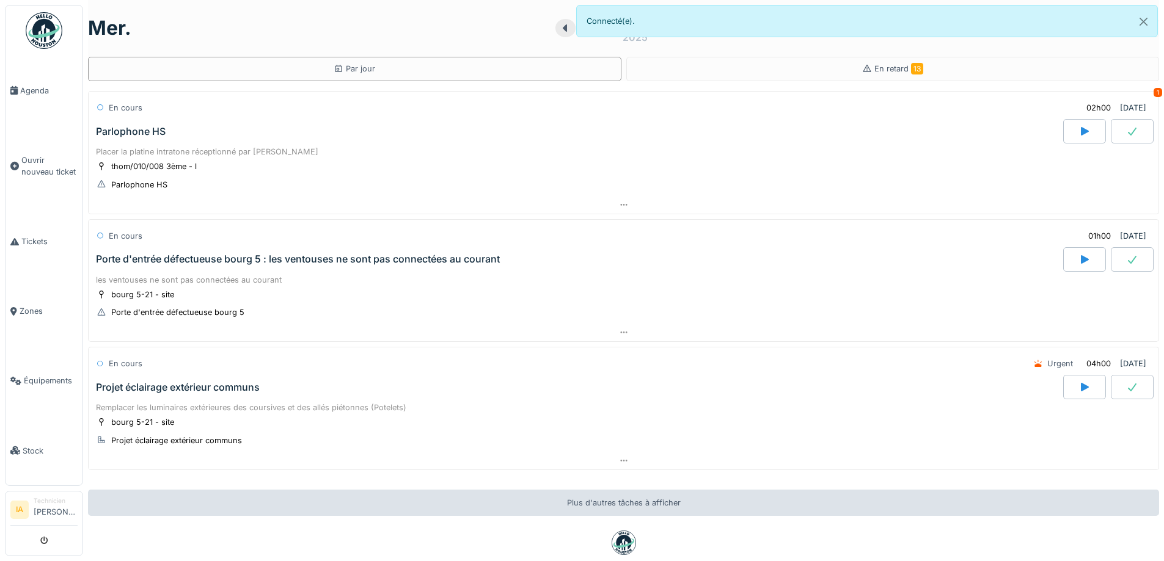
scroll to position [0, 0]
click at [1148, 18] on button "Close" at bounding box center [1143, 21] width 27 height 32
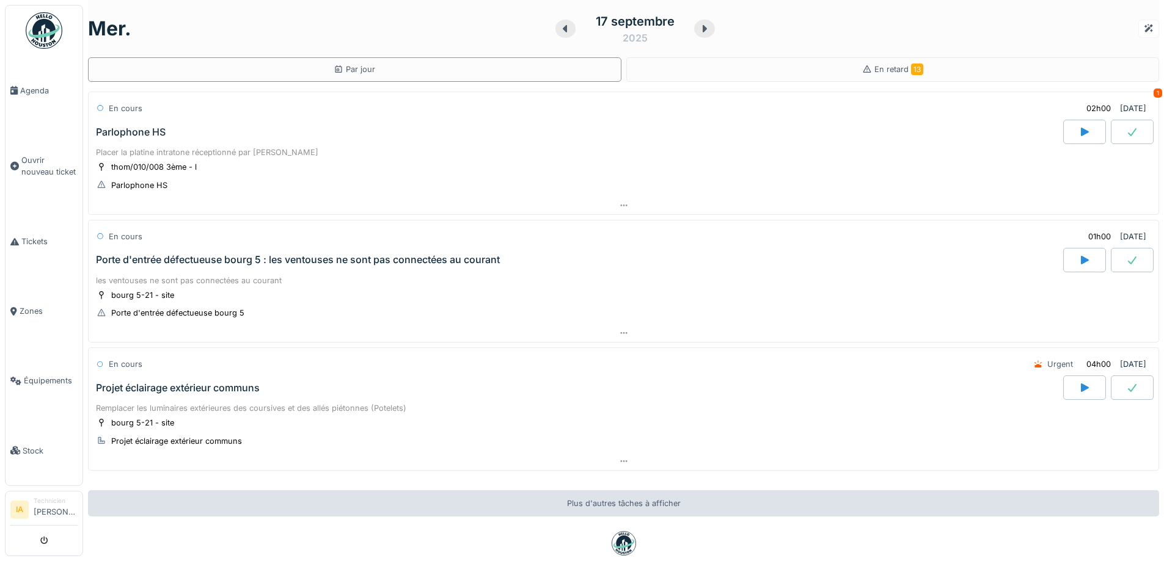
click at [698, 24] on icon at bounding box center [704, 29] width 12 height 10
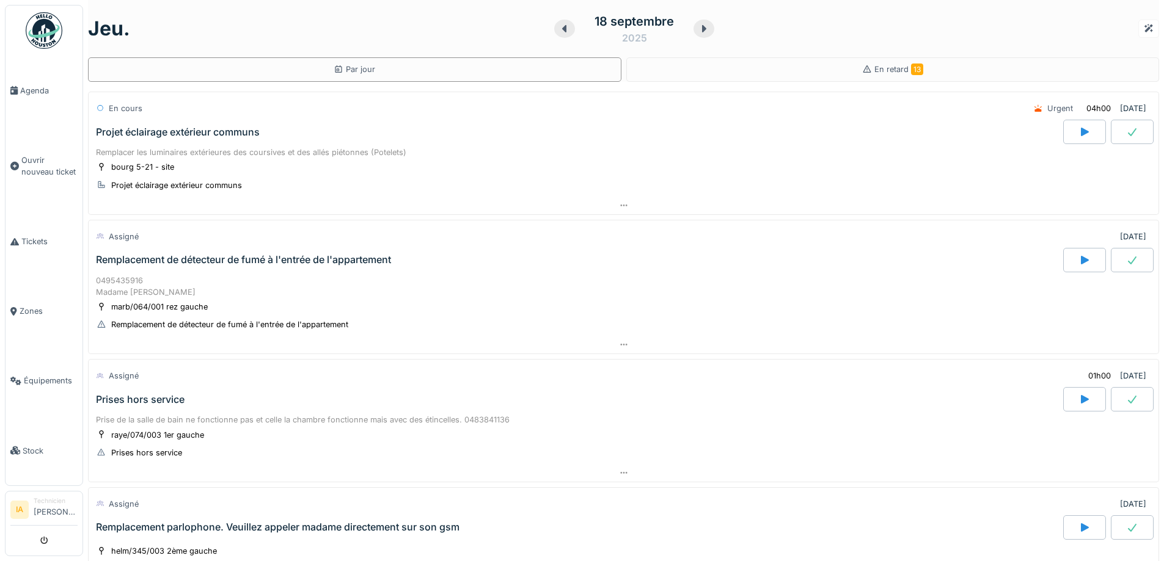
click at [560, 24] on icon at bounding box center [564, 29] width 12 height 10
